Goal: Information Seeking & Learning: Learn about a topic

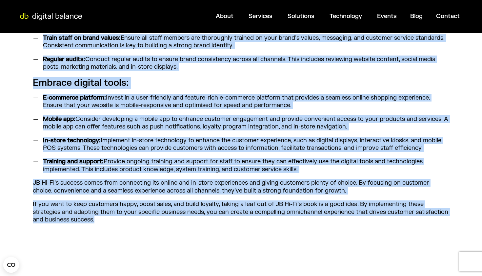
scroll to position [800, 0]
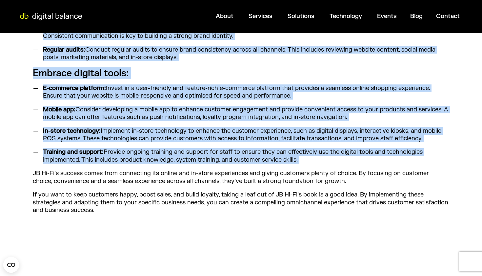
drag, startPoint x: 35, startPoint y: 180, endPoint x: 133, endPoint y: 158, distance: 100.5
copy div "Lorem ipsu dolo: Sitametcon adipisci elit: Seddoeius t Incididu Utla Etdolore (…"
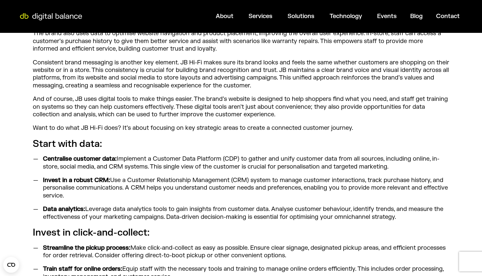
scroll to position [0, 0]
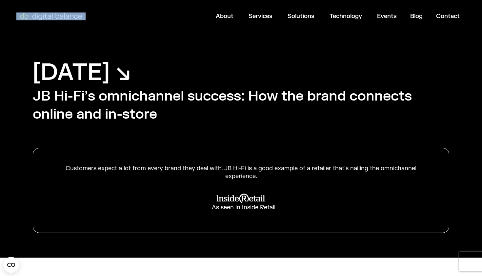
drag, startPoint x: 21, startPoint y: 12, endPoint x: 72, endPoint y: 14, distance: 51.2
click at [72, 14] on div at bounding box center [50, 16] width 69 height 11
copy link
drag, startPoint x: 35, startPoint y: 70, endPoint x: 55, endPoint y: 72, distance: 19.8
click at [55, 72] on h1 "[DATE] ↘︎" at bounding box center [82, 72] width 98 height 30
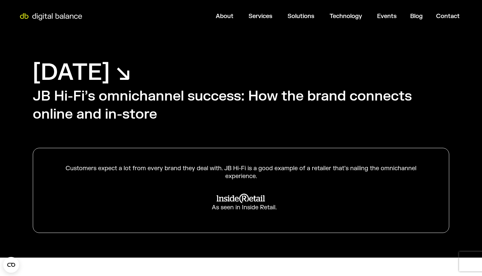
click at [52, 114] on h2 "JB Hi-Fi’s omnichannel success: How the brand connects online and in-store" at bounding box center [241, 105] width 417 height 36
click at [33, 71] on h1 "[DATE] ↘︎" at bounding box center [82, 72] width 98 height 30
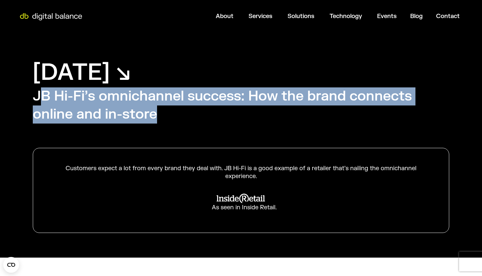
drag, startPoint x: 39, startPoint y: 95, endPoint x: 161, endPoint y: 124, distance: 126.2
click at [161, 124] on div "[DATE] ↘︎ JB Hi-Fi’s omnichannel success: How the brand connects online and in-…" at bounding box center [241, 145] width 482 height 224
drag, startPoint x: 30, startPoint y: 97, endPoint x: 164, endPoint y: 118, distance: 135.6
click at [164, 118] on div "[DATE] ↘︎ JB Hi-Fi’s omnichannel success: How the brand connects online and in-…" at bounding box center [241, 145] width 482 height 224
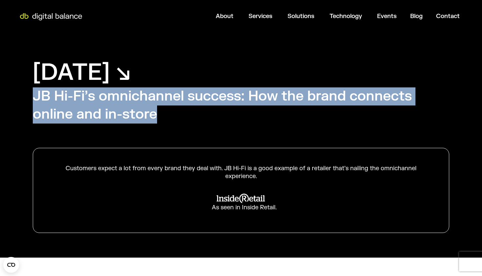
copy h2 "JB Hi-Fi’s omnichannel success: How the brand connects online and in-store"
drag, startPoint x: 35, startPoint y: 68, endPoint x: 186, endPoint y: 67, distance: 150.6
click at [131, 67] on h1 "[DATE] ↘︎" at bounding box center [82, 72] width 98 height 30
copy h1 "[DATE]"
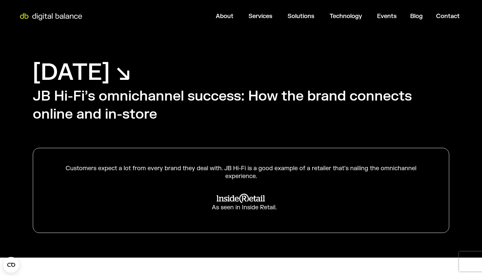
scroll to position [12, 0]
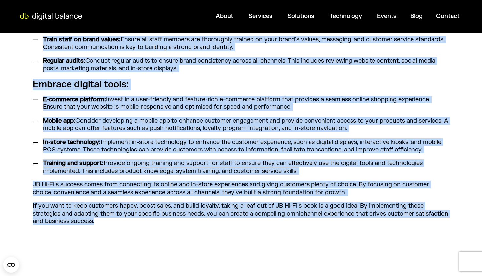
scroll to position [795, 0]
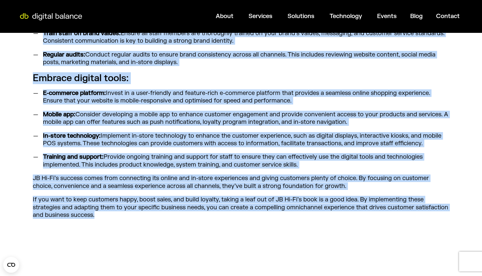
drag, startPoint x: 33, startPoint y: 78, endPoint x: 306, endPoint y: 156, distance: 284.2
copy div "Lorem ipsu dolo: Sitametcon adipisci elit: Seddoeius t Incididu Utla Etdolore (…"
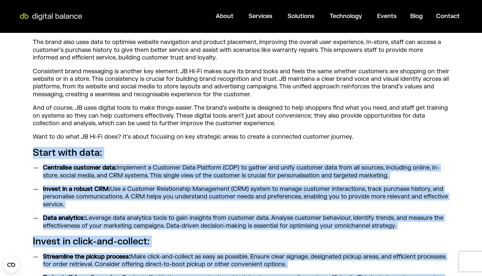
scroll to position [390, 0]
